Goal: Information Seeking & Learning: Learn about a topic

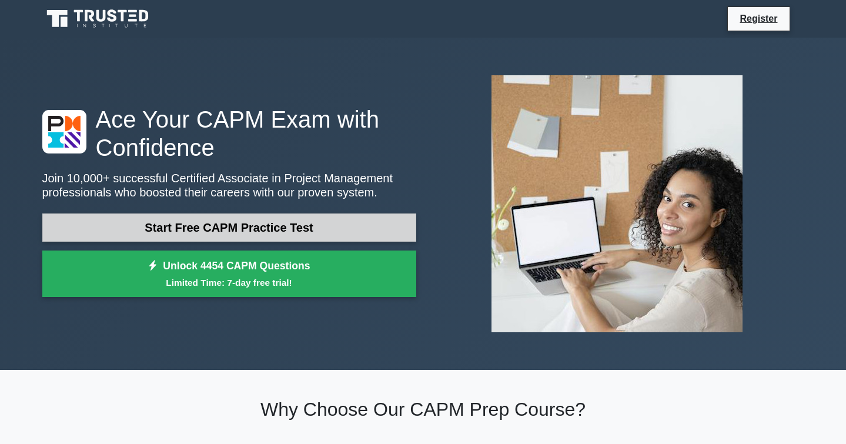
click at [308, 224] on link "Start Free CAPM Practice Test" at bounding box center [229, 227] width 374 height 28
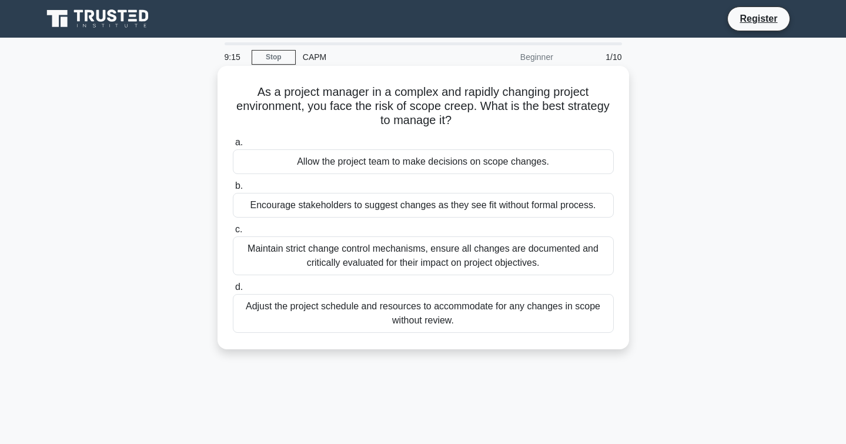
click at [379, 253] on div "Maintain strict change control mechanisms, ensure all changes are documented an…" at bounding box center [423, 255] width 381 height 39
click at [233, 233] on input "c. Maintain strict change control mechanisms, ensure all changes are documented…" at bounding box center [233, 230] width 0 height 8
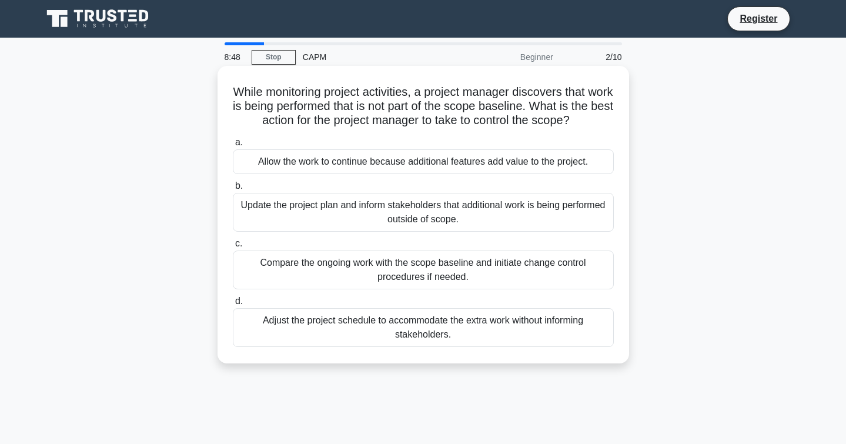
click at [352, 216] on div "Update the project plan and inform stakeholders that additional work is being p…" at bounding box center [423, 212] width 381 height 39
click at [233, 190] on input "b. Update the project plan and inform stakeholders that additional work is bein…" at bounding box center [233, 186] width 0 height 8
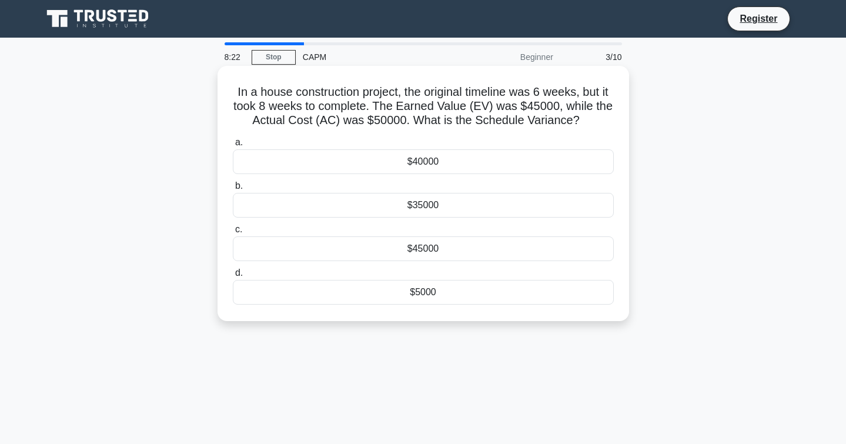
click at [427, 292] on div "$5000" at bounding box center [423, 292] width 381 height 25
click at [233, 277] on input "d. $5000" at bounding box center [233, 273] width 0 height 8
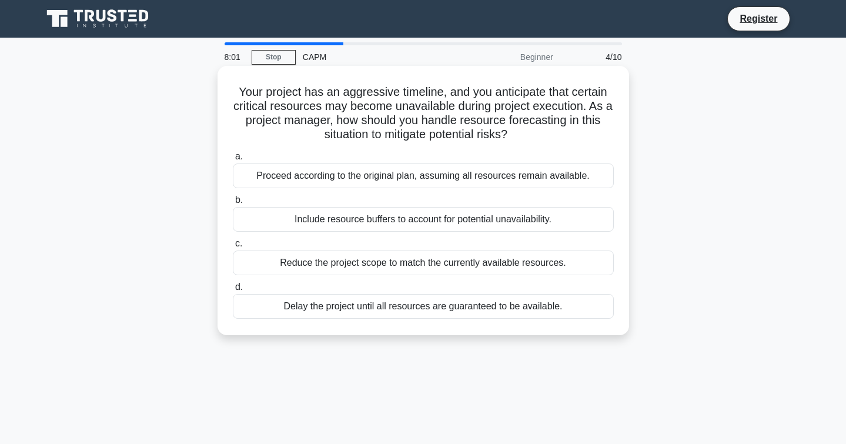
click at [471, 222] on div "Include resource buffers to account for potential unavailability." at bounding box center [423, 219] width 381 height 25
click at [233, 204] on input "b. Include resource buffers to account for potential unavailability." at bounding box center [233, 200] width 0 height 8
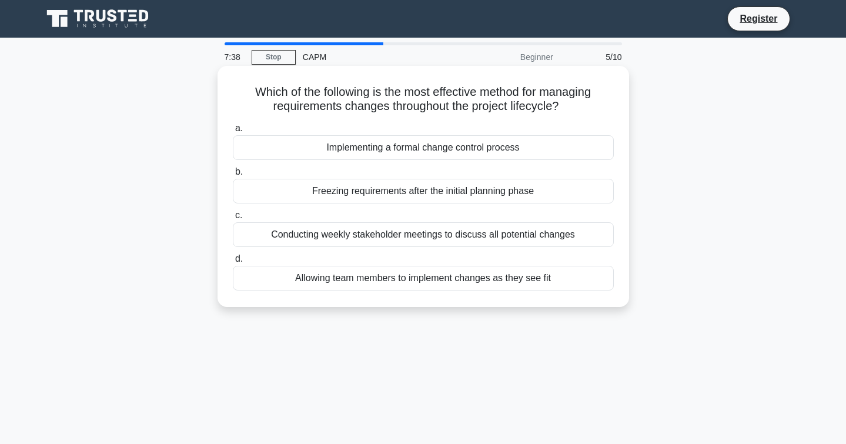
click at [460, 235] on div "Conducting weekly stakeholder meetings to discuss all potential changes" at bounding box center [423, 234] width 381 height 25
click at [233, 219] on input "c. Conducting weekly stakeholder meetings to discuss all potential changes" at bounding box center [233, 216] width 0 height 8
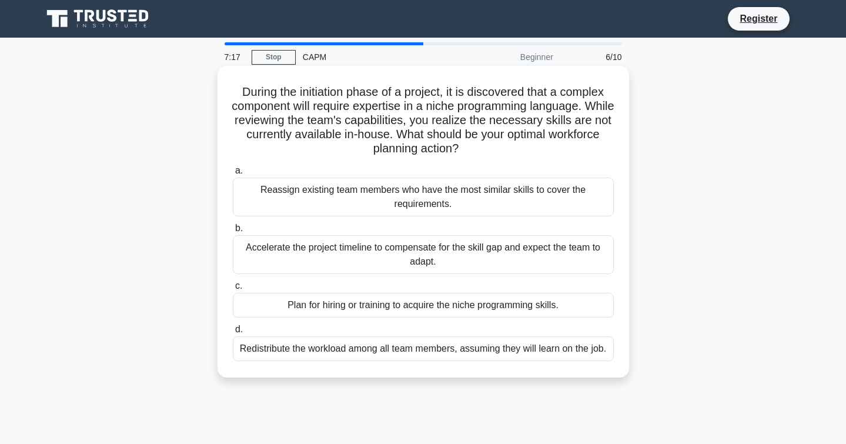
click at [437, 297] on div "Plan for hiring or training to acquire the niche programming skills." at bounding box center [423, 305] width 381 height 25
click at [233, 290] on input "c. Plan for hiring or training to acquire the niche programming skills." at bounding box center [233, 286] width 0 height 8
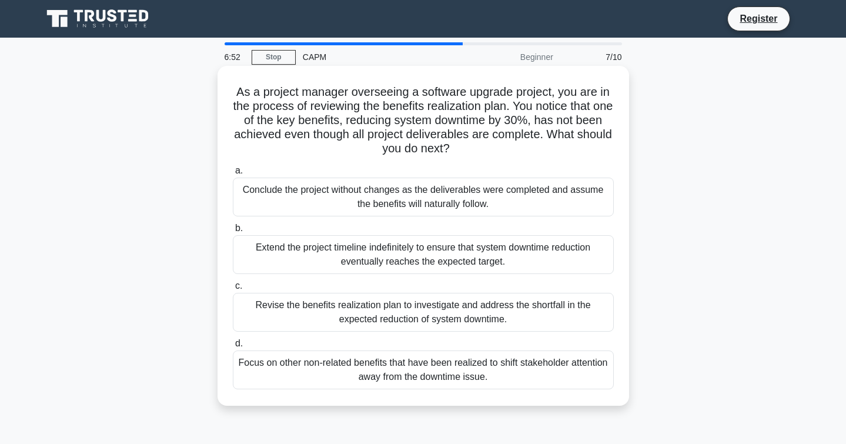
click at [396, 313] on div "Revise the benefits realization plan to investigate and address the shortfall i…" at bounding box center [423, 312] width 381 height 39
click at [233, 290] on input "c. Revise the benefits realization plan to investigate and address the shortfal…" at bounding box center [233, 286] width 0 height 8
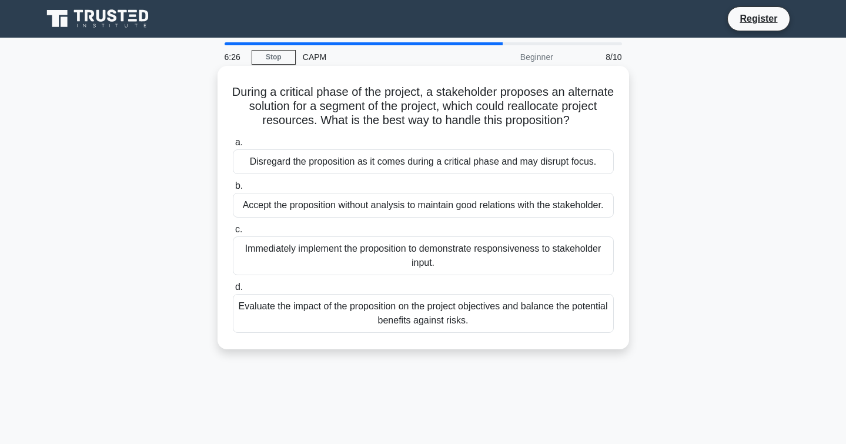
click at [424, 319] on div "Evaluate the impact of the proposition on the project objectives and balance th…" at bounding box center [423, 313] width 381 height 39
click at [233, 291] on input "d. Evaluate the impact of the proposition on the project objectives and balance…" at bounding box center [233, 287] width 0 height 8
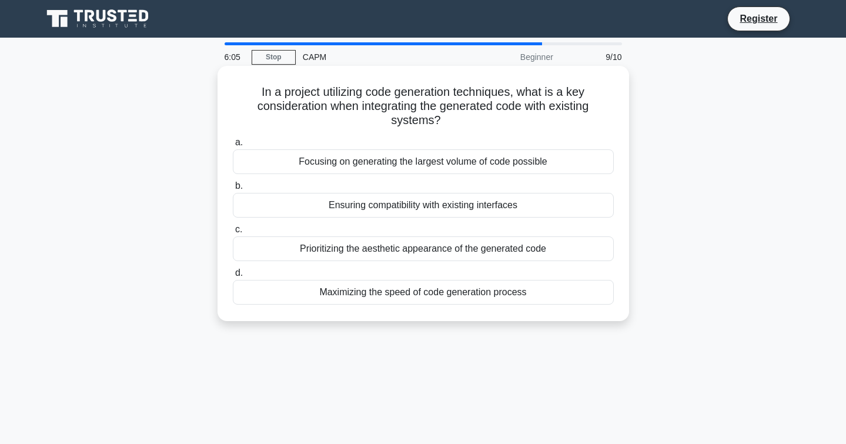
click at [383, 212] on div "Ensuring compatibility with existing interfaces" at bounding box center [423, 205] width 381 height 25
click at [233, 190] on input "b. Ensuring compatibility with existing interfaces" at bounding box center [233, 186] width 0 height 8
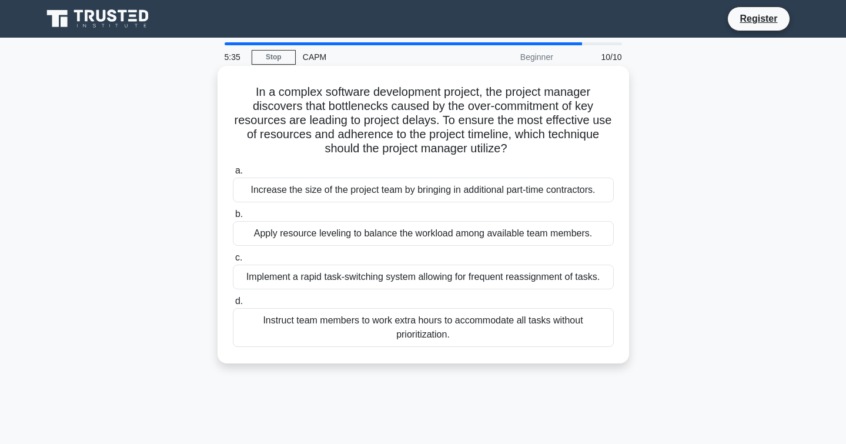
click at [383, 279] on div "Implement a rapid task-switching system allowing for frequent reassignment of t…" at bounding box center [423, 277] width 381 height 25
click at [233, 262] on input "c. Implement a rapid task-switching system allowing for frequent reassignment o…" at bounding box center [233, 258] width 0 height 8
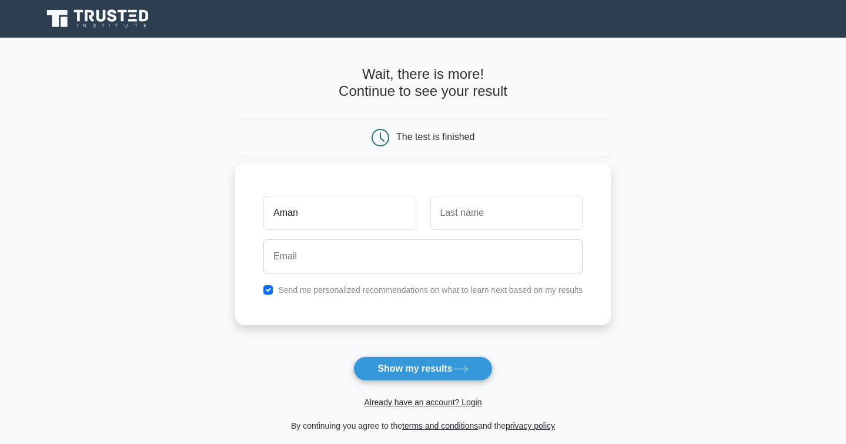
type input "Aman"
type input "Midha"
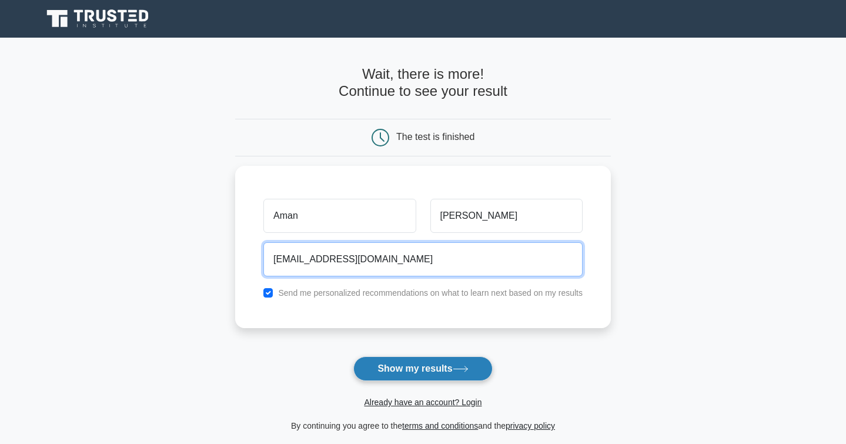
type input "aman.midha1999@gmail.com"
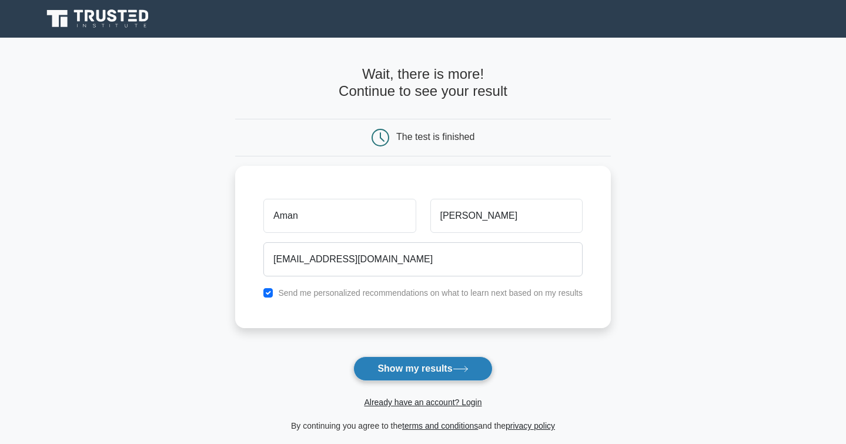
click at [452, 374] on button "Show my results" at bounding box center [422, 368] width 139 height 25
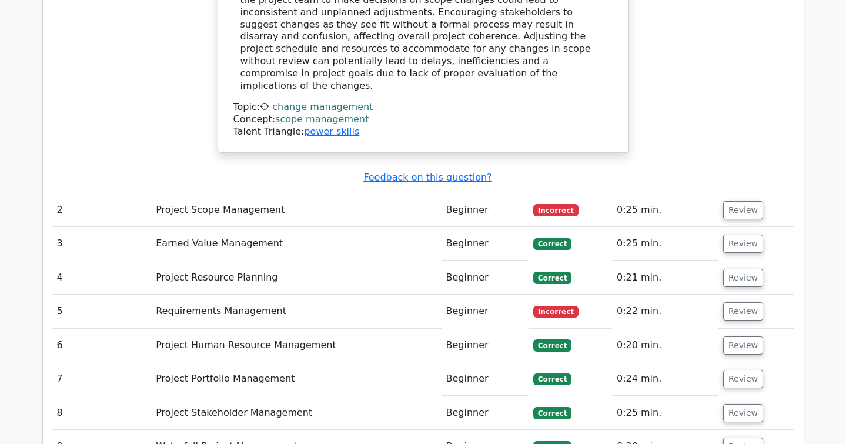
scroll to position [1575, 0]
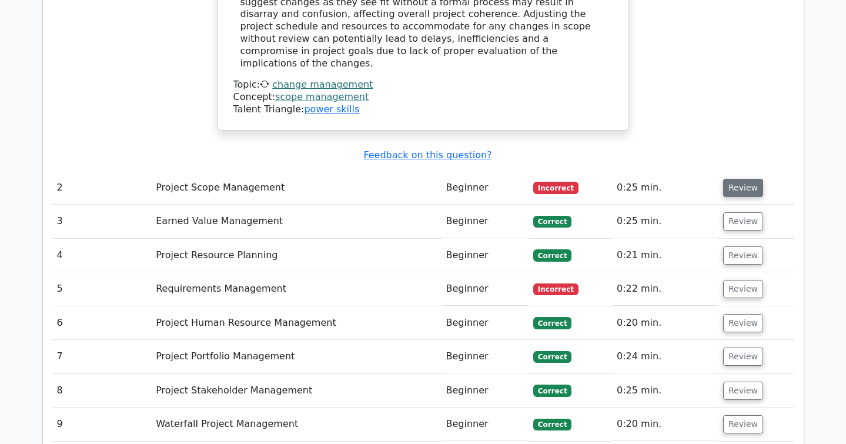
click at [741, 179] on button "Review" at bounding box center [743, 188] width 40 height 18
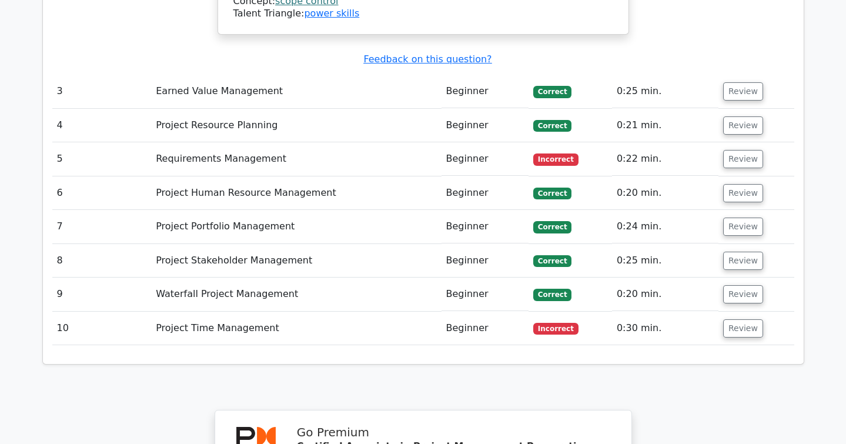
scroll to position [2153, 0]
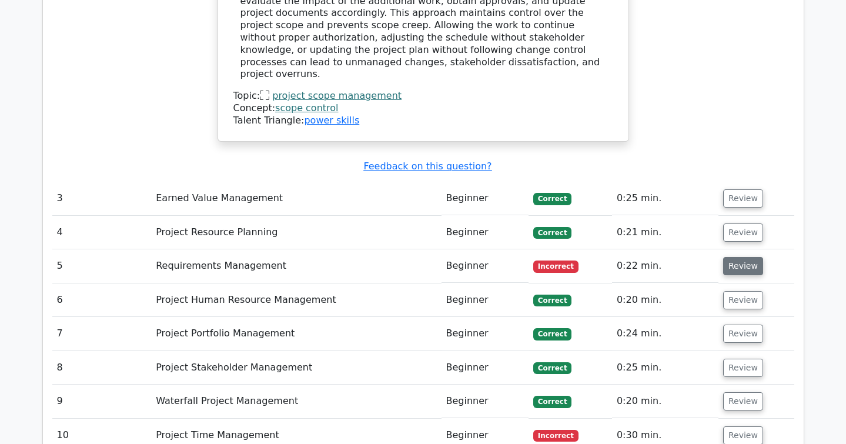
click at [745, 257] on button "Review" at bounding box center [743, 266] width 40 height 18
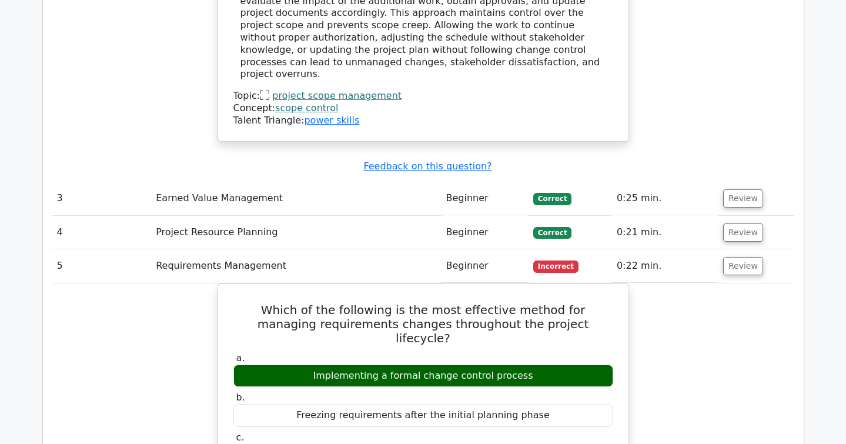
scroll to position [2232, 0]
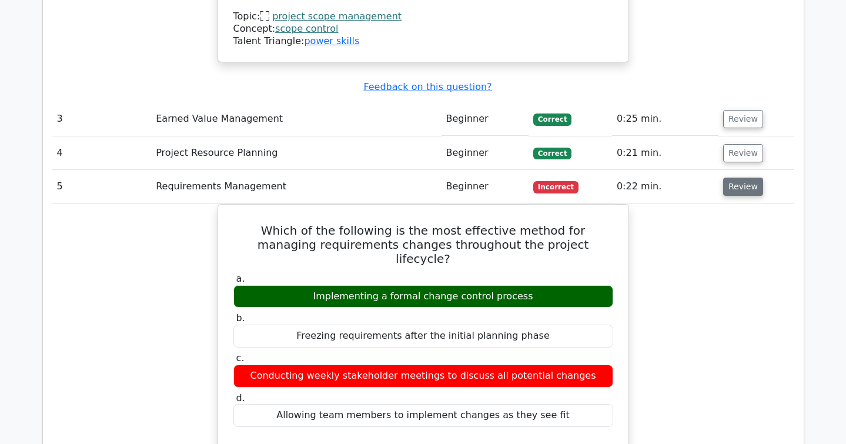
click at [749, 178] on button "Review" at bounding box center [743, 187] width 40 height 18
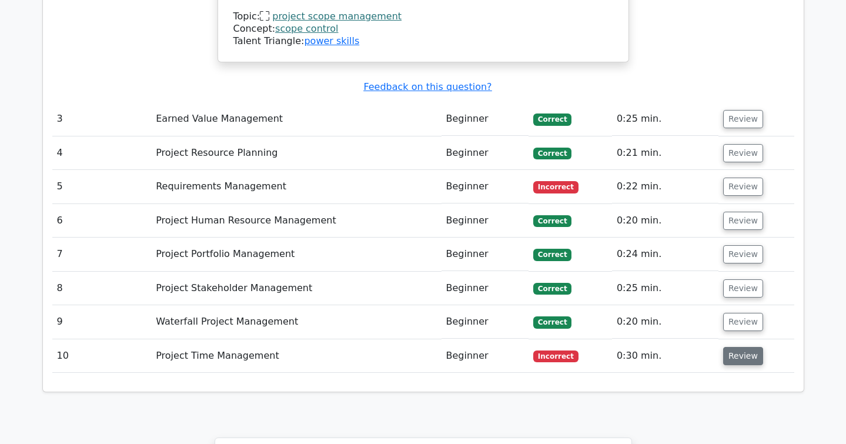
click at [747, 347] on button "Review" at bounding box center [743, 356] width 40 height 18
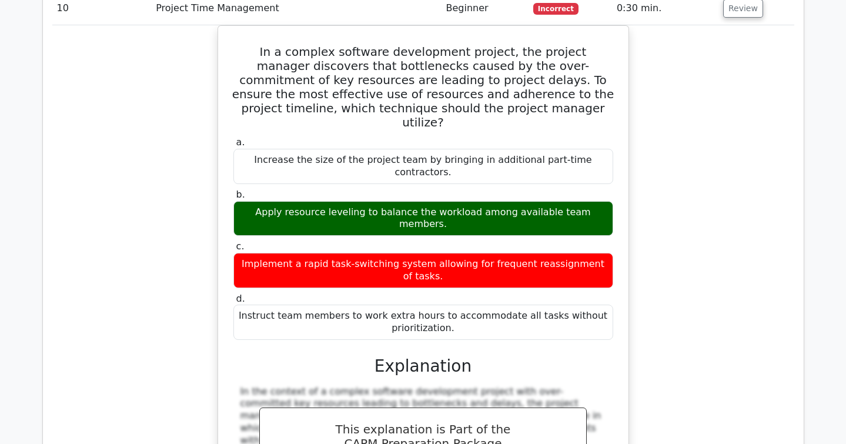
scroll to position [2504, 0]
